Goal: Task Accomplishment & Management: Complete application form

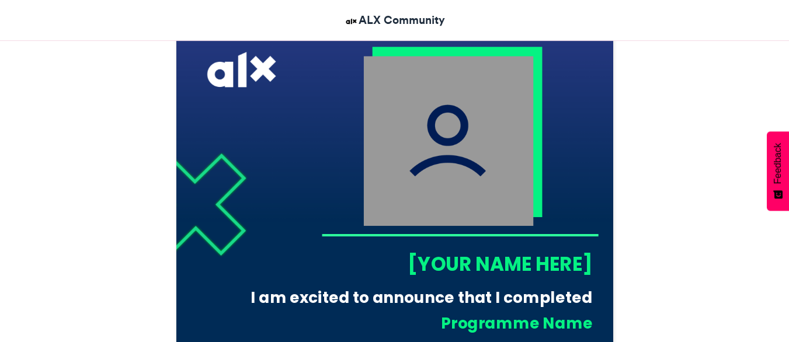
scroll to position [355, 0]
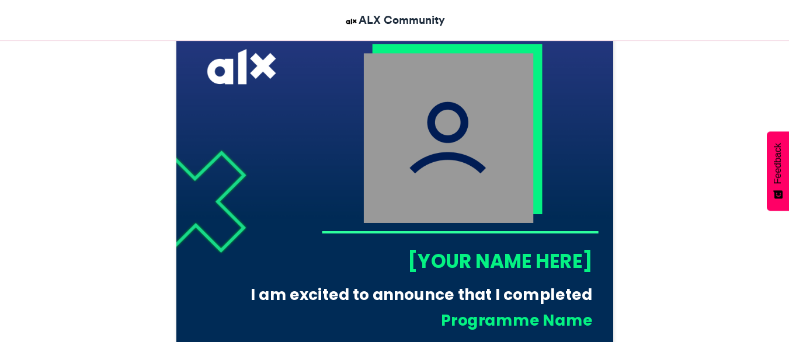
click at [441, 169] on img at bounding box center [448, 138] width 170 height 170
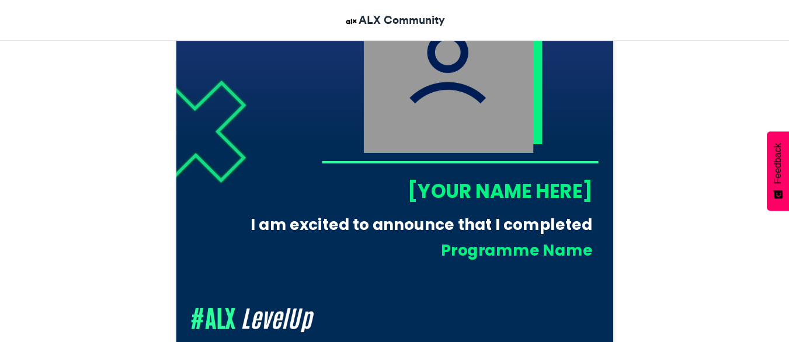
scroll to position [426, 0]
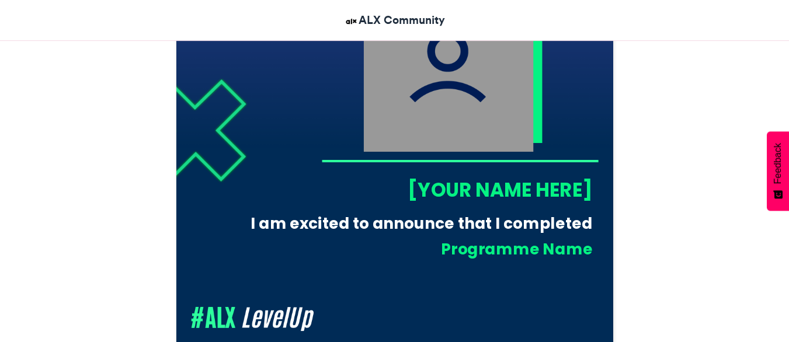
click at [456, 191] on div "[YOUR NAME HERE]" at bounding box center [456, 189] width 271 height 27
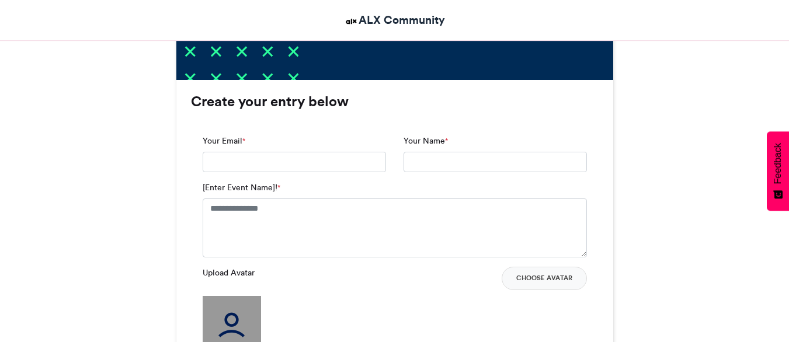
scroll to position [731, 0]
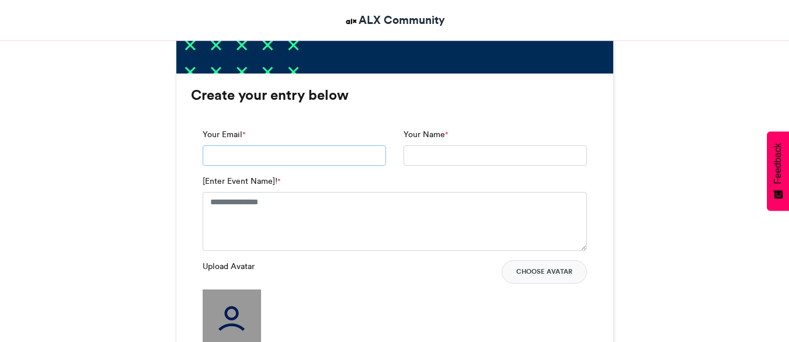
click at [333, 155] on input "Your Email *" at bounding box center [294, 155] width 183 height 21
type input "**********"
click at [425, 159] on input "Your Name *" at bounding box center [495, 155] width 183 height 21
click at [464, 149] on input "Your Name *" at bounding box center [495, 155] width 183 height 21
type input "**********"
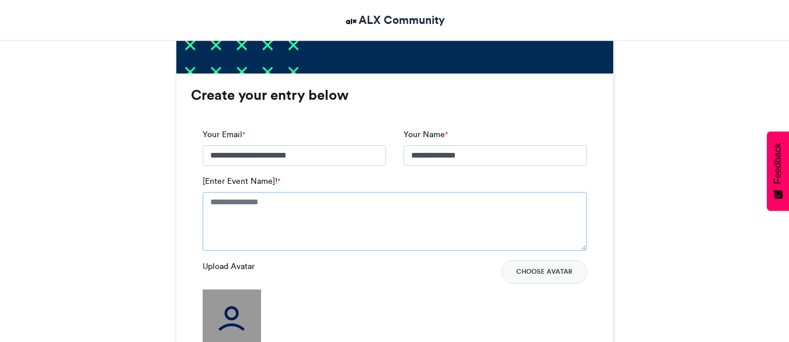
click at [326, 219] on textarea "[Enter Event Name]! *" at bounding box center [395, 221] width 384 height 58
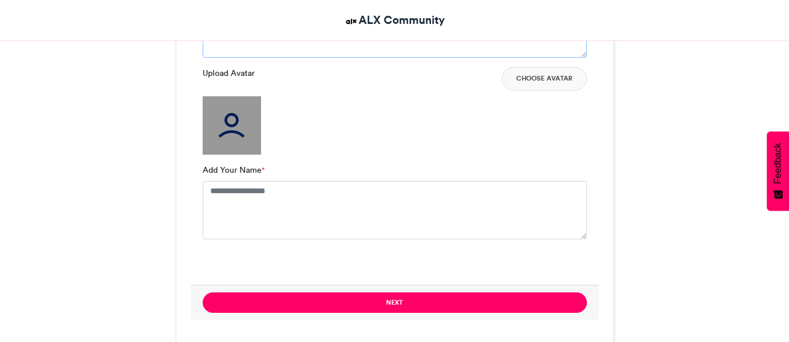
scroll to position [916, 0]
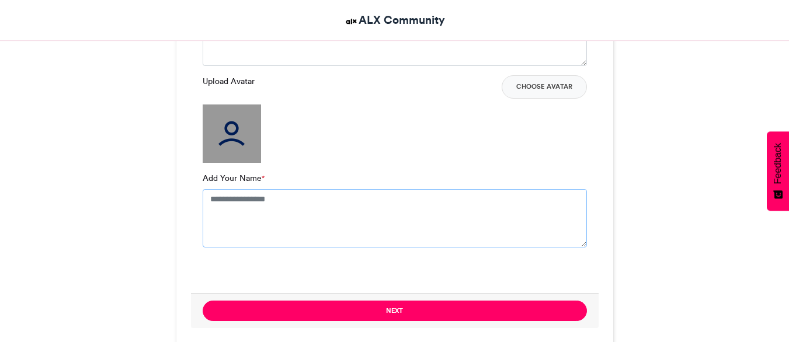
click at [270, 209] on textarea "Add Your Name *" at bounding box center [395, 218] width 384 height 58
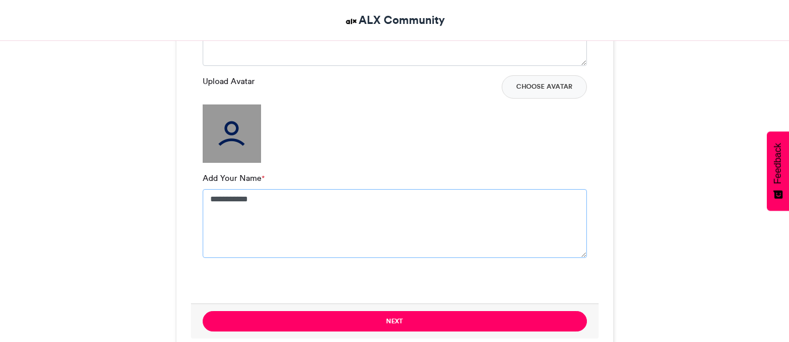
drag, startPoint x: 269, startPoint y: 199, endPoint x: 241, endPoint y: 199, distance: 27.5
click at [241, 199] on textarea "**********" at bounding box center [395, 223] width 384 height 69
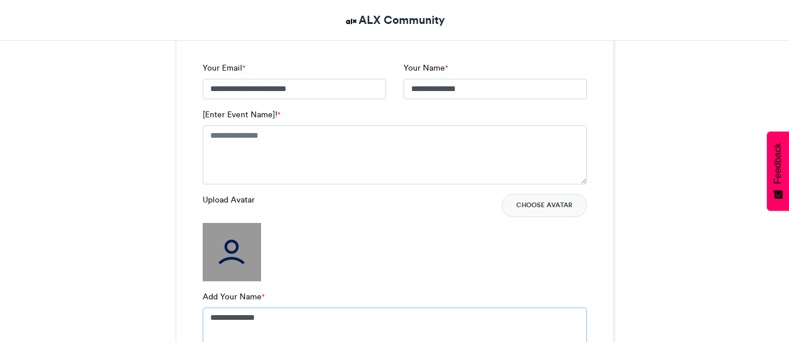
scroll to position [839, 0]
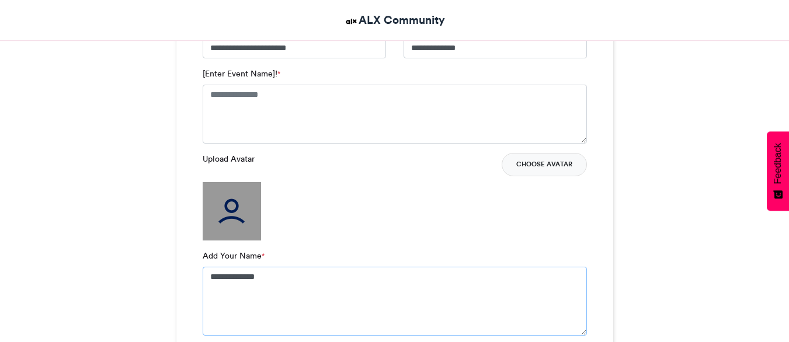
type textarea "**********"
click at [556, 160] on button "Choose Avatar" at bounding box center [544, 164] width 85 height 23
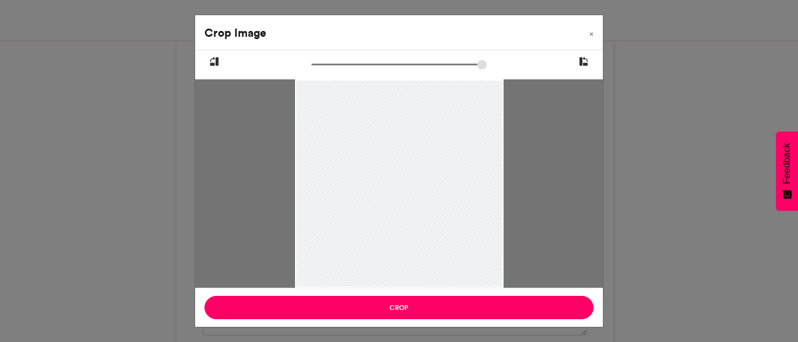
drag, startPoint x: 479, startPoint y: 93, endPoint x: 472, endPoint y: 68, distance: 25.5
click at [472, 79] on div at bounding box center [399, 183] width 408 height 209
drag, startPoint x: 314, startPoint y: 67, endPoint x: 329, endPoint y: 27, distance: 42.3
type input "******"
click at [329, 59] on input "zoom" at bounding box center [398, 64] width 175 height 11
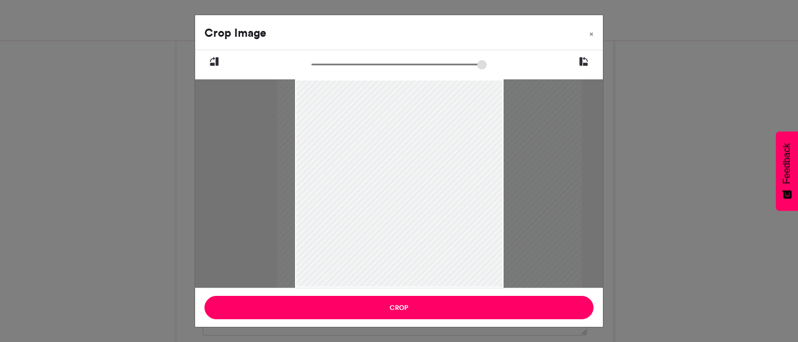
drag, startPoint x: 402, startPoint y: 151, endPoint x: 432, endPoint y: 173, distance: 37.5
click at [432, 173] on div at bounding box center [428, 170] width 305 height 407
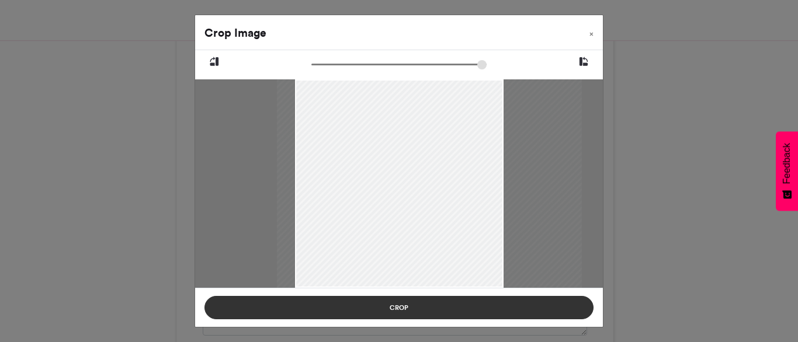
click at [417, 310] on button "Crop" at bounding box center [398, 307] width 389 height 23
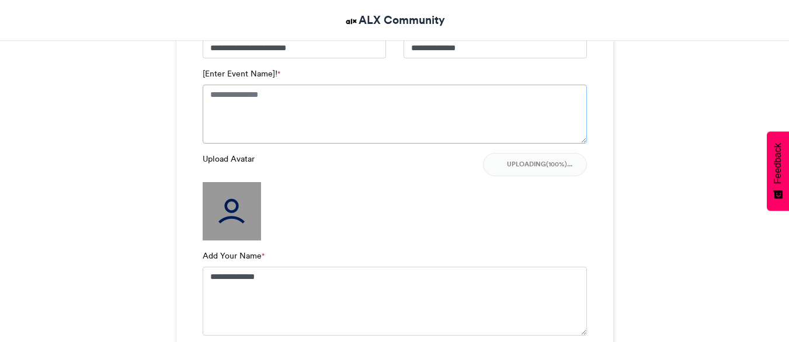
click at [265, 103] on textarea "[Enter Event Name]! *" at bounding box center [395, 114] width 384 height 58
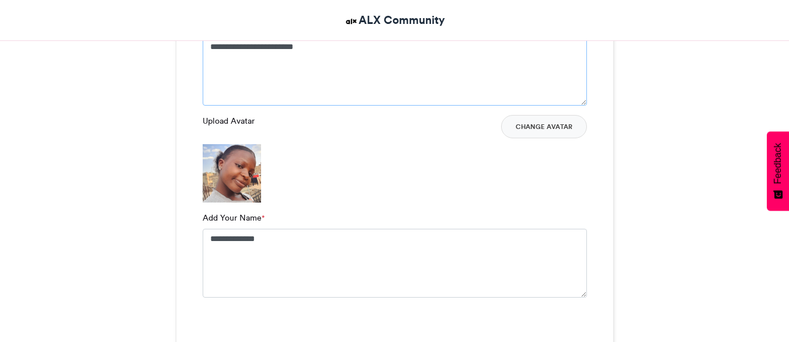
scroll to position [1082, 0]
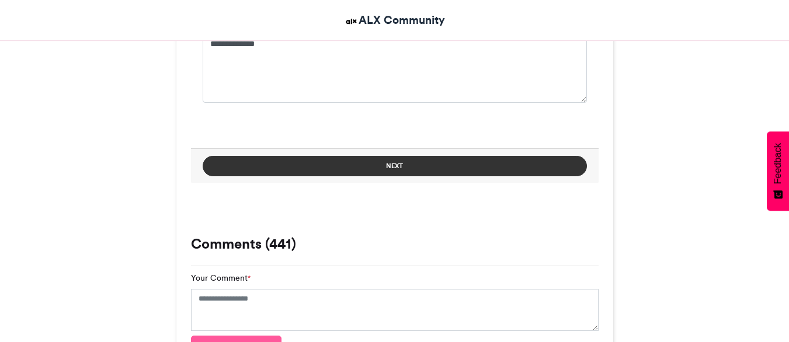
type textarea "**********"
click at [340, 161] on button "Next" at bounding box center [395, 166] width 384 height 20
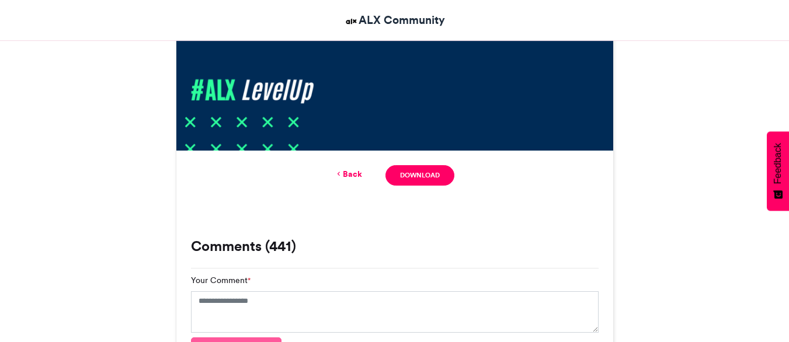
scroll to position [658, 0]
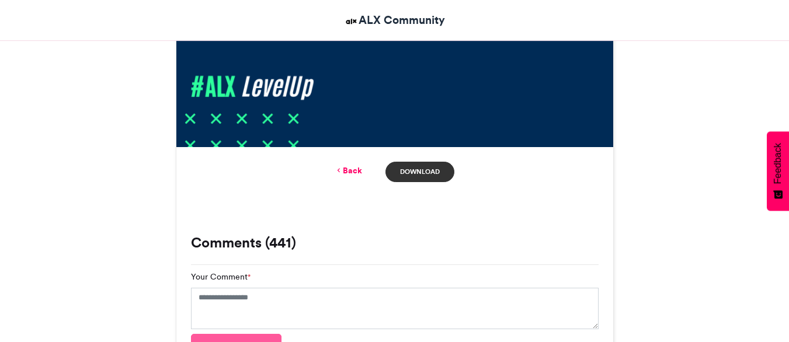
click at [421, 168] on link "Download" at bounding box center [419, 172] width 68 height 20
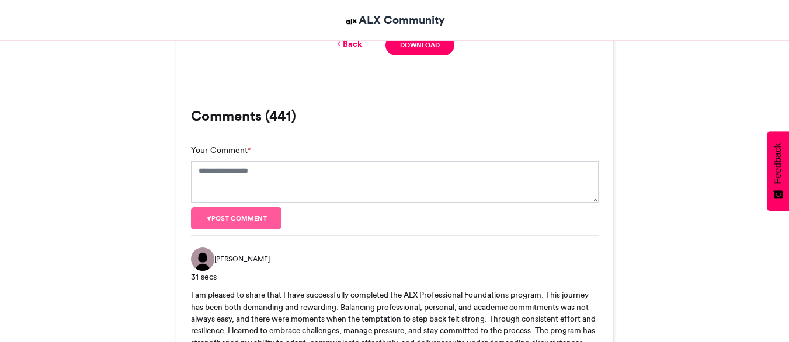
scroll to position [463, 0]
